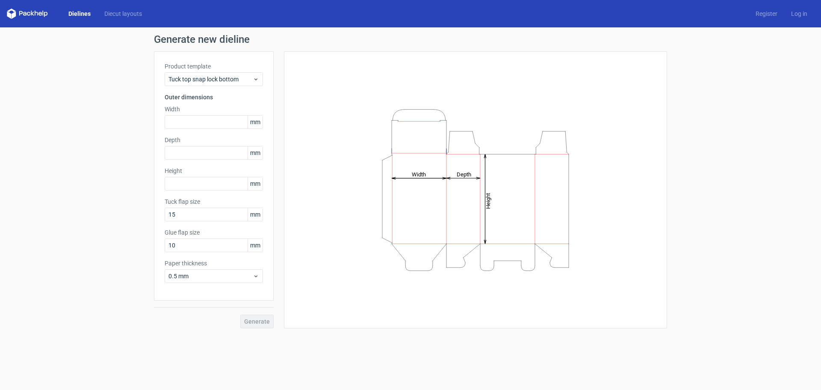
click at [73, 4] on div "Dielines Diecut layouts Register Log in" at bounding box center [410, 13] width 821 height 27
click at [76, 12] on link "Dielines" at bounding box center [80, 13] width 36 height 9
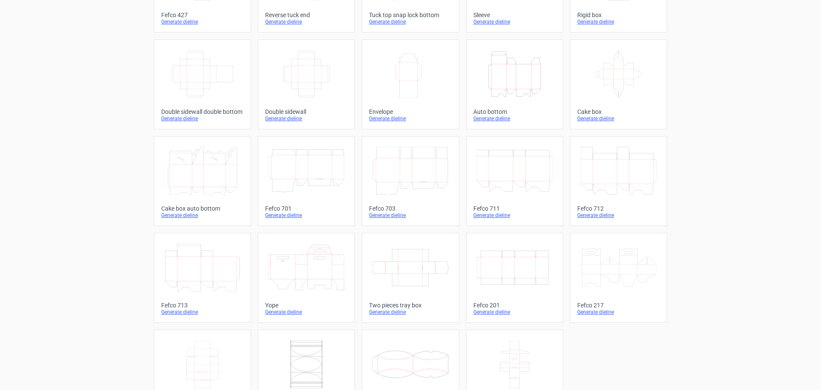
scroll to position [17, 0]
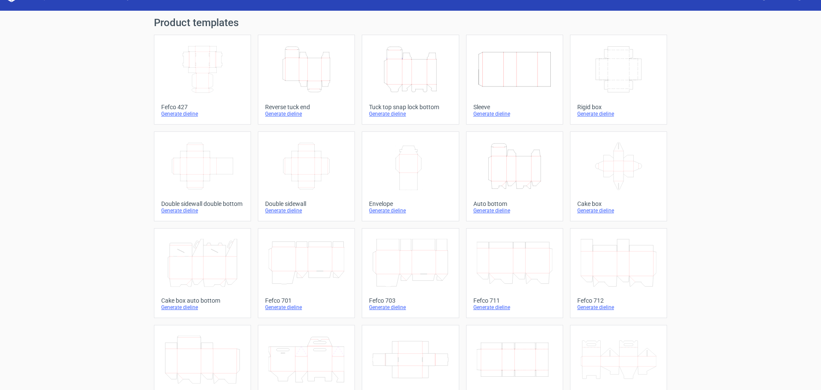
click at [323, 177] on icon "Width Depth Height" at bounding box center [307, 166] width 76 height 48
